Goal: Task Accomplishment & Management: Use online tool/utility

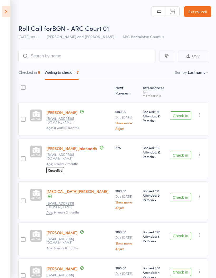
click at [29, 74] on button "Checked in 6" at bounding box center [29, 74] width 22 height 12
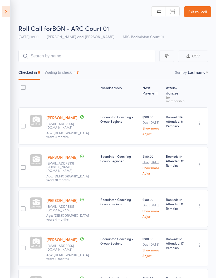
click at [58, 74] on button "Waiting to check in 7" at bounding box center [62, 74] width 34 height 12
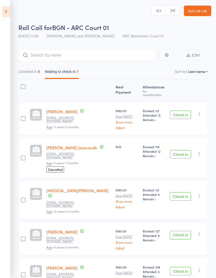
scroll to position [2, 0]
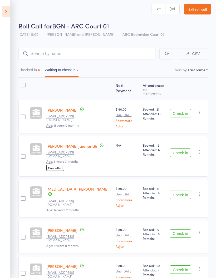
click at [179, 115] on button "Check in" at bounding box center [180, 113] width 21 height 8
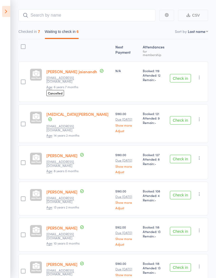
scroll to position [0, 0]
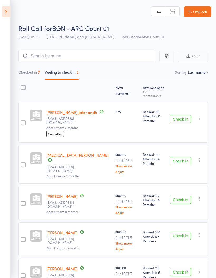
click at [30, 75] on button "Checked in 7" at bounding box center [29, 74] width 22 height 12
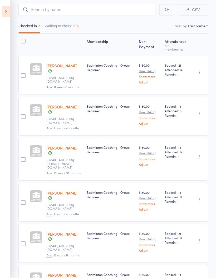
scroll to position [44, 0]
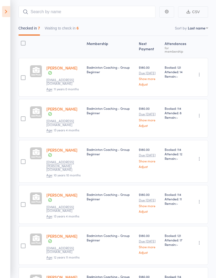
click at [59, 31] on button "Waiting to check in 6" at bounding box center [62, 29] width 34 height 12
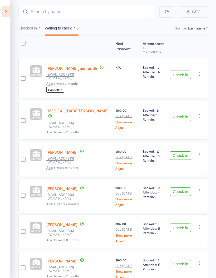
scroll to position [53, 0]
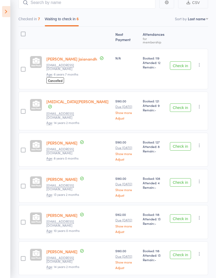
click at [182, 178] on button "Check in" at bounding box center [180, 182] width 21 height 8
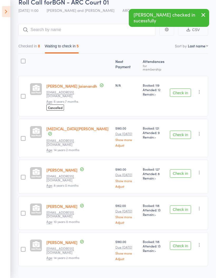
click at [200, 89] on icon "button" at bounding box center [199, 91] width 5 height 5
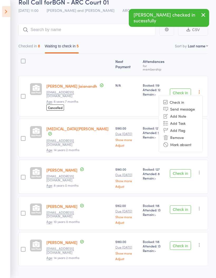
click at [195, 141] on li "Mark absent" at bounding box center [180, 144] width 43 height 7
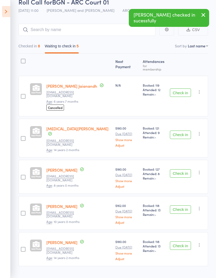
click at [202, 131] on icon "button" at bounding box center [199, 133] width 5 height 5
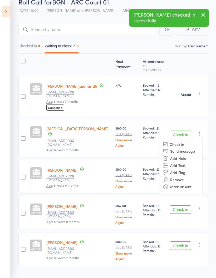
click at [194, 183] on li "Mark absent" at bounding box center [180, 186] width 43 height 7
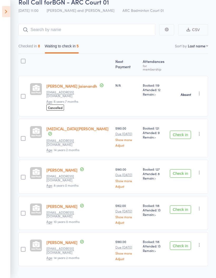
click at [202, 170] on icon "button" at bounding box center [199, 172] width 5 height 5
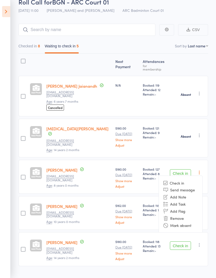
click at [197, 222] on li "Mark absent" at bounding box center [180, 225] width 43 height 7
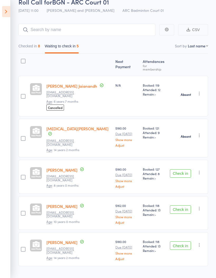
click at [201, 206] on icon "button" at bounding box center [199, 208] width 5 height 5
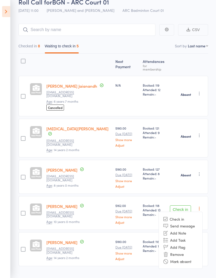
click at [198, 258] on li "Mark absent" at bounding box center [180, 261] width 43 height 7
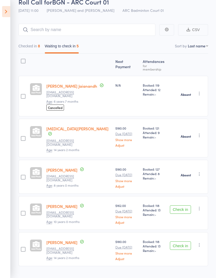
click at [202, 242] on icon "button" at bounding box center [199, 244] width 5 height 5
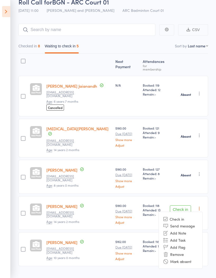
click at [197, 258] on li "Mark absent" at bounding box center [180, 261] width 43 height 7
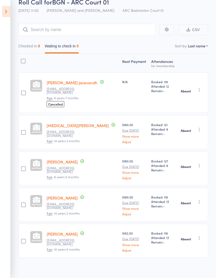
click at [202, 199] on button "button" at bounding box center [199, 202] width 6 height 6
click at [206, 262] on div "Next Payment Atten­dances for membership [PERSON_NAME] [EMAIL_ADDRESS][DOMAIN_N…" at bounding box center [113, 168] width 190 height 228
click at [32, 47] on button "Checked in 8" at bounding box center [29, 47] width 22 height 12
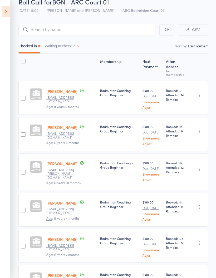
click at [63, 46] on button "Waiting to check in 5" at bounding box center [62, 47] width 34 height 12
